Goal: Task Accomplishment & Management: Use online tool/utility

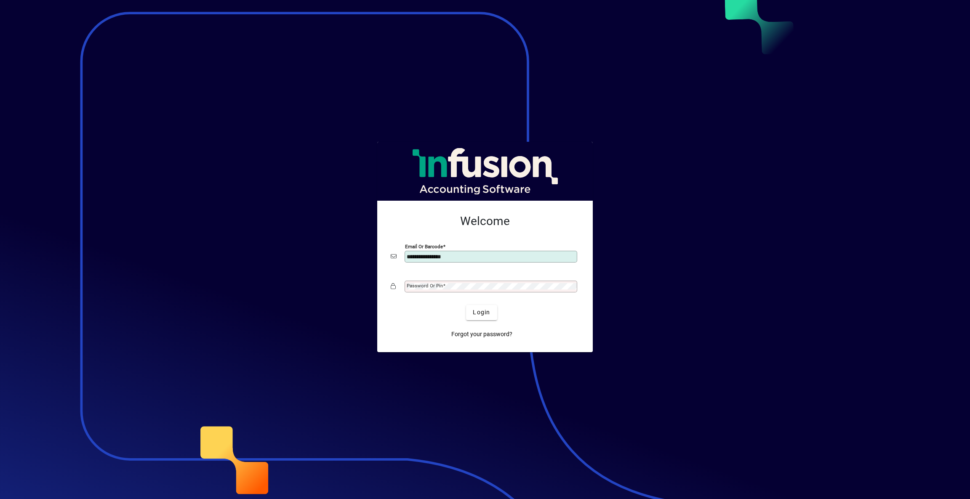
type input "**********"
click at [478, 307] on span "submit" at bounding box center [481, 313] width 31 height 20
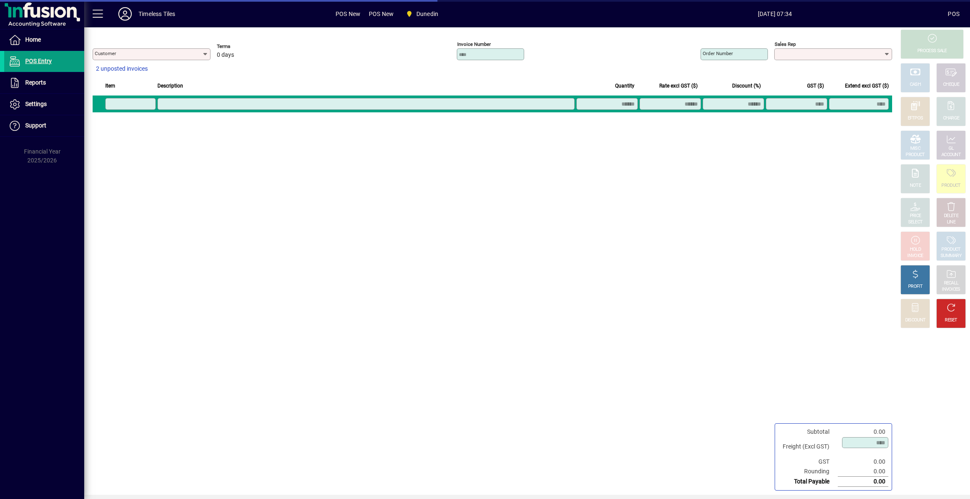
type input "**********"
